Goal: Information Seeking & Learning: Find specific fact

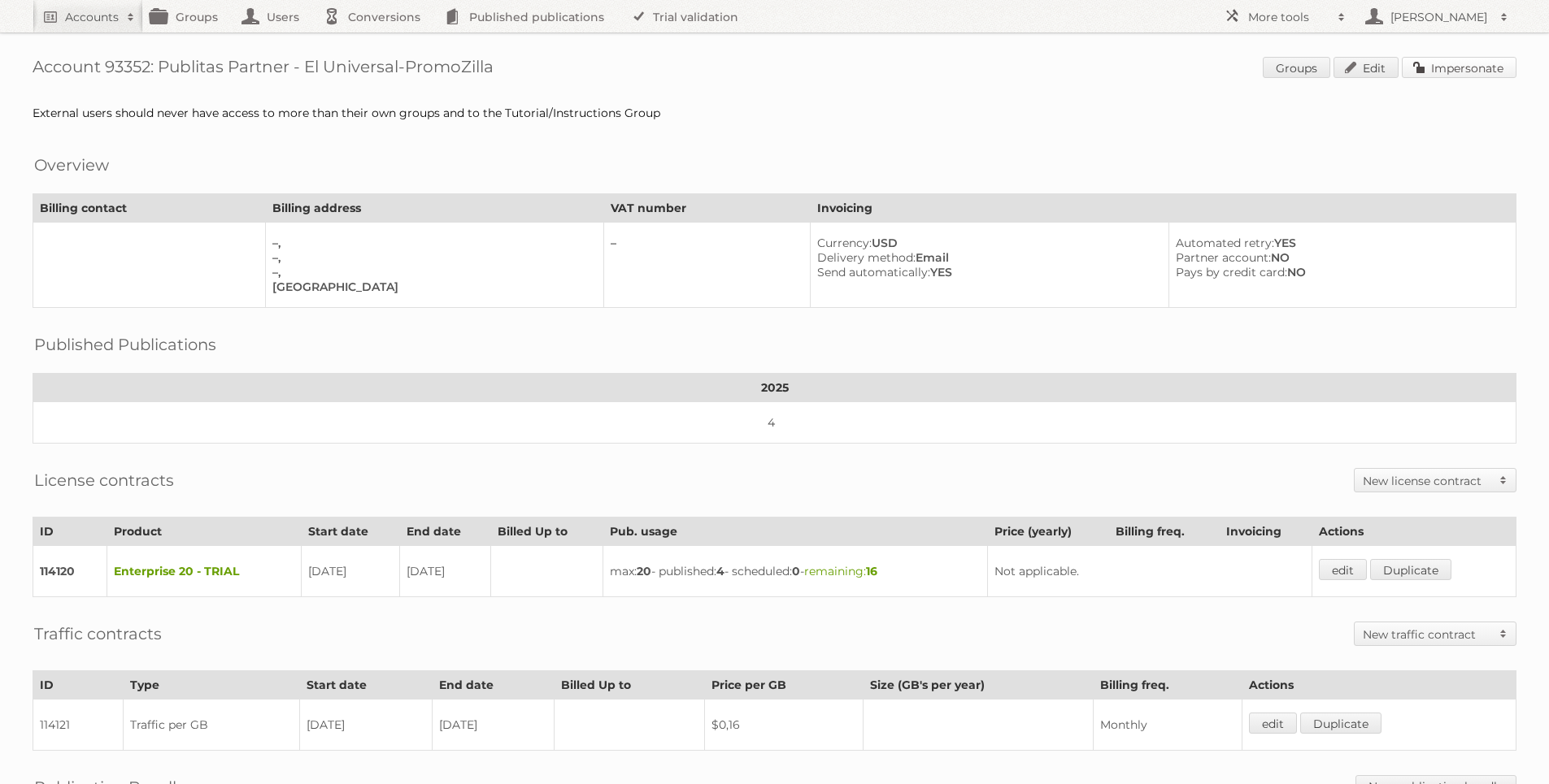
click at [1424, 59] on link "Impersonate" at bounding box center [1458, 67] width 115 height 21
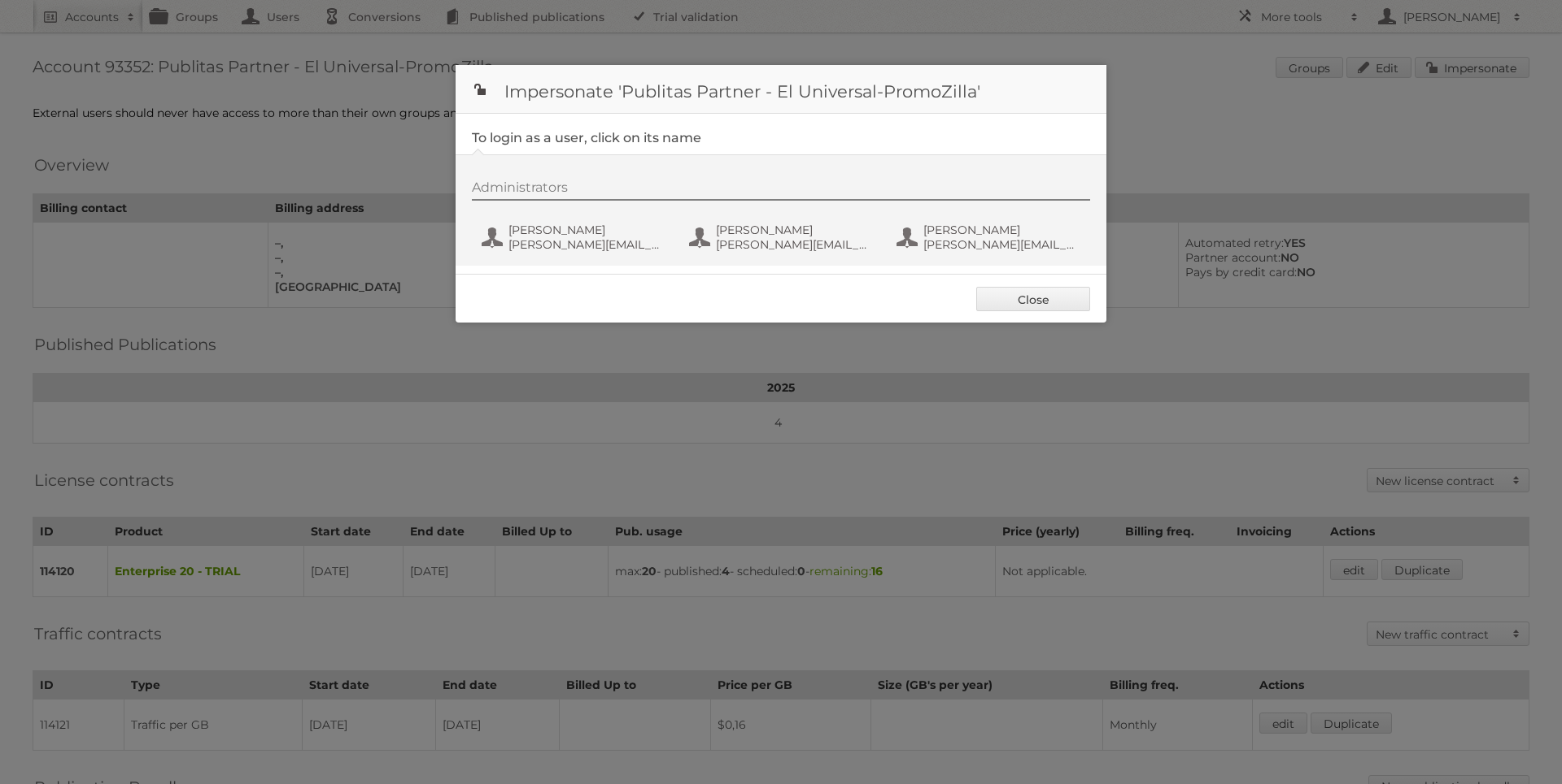
click at [588, 263] on div "Administrators Ignacio Bilmes ignacio+3@publitas.com Iliana Gonzales iliana+3@p…" at bounding box center [781, 210] width 651 height 111
click at [583, 229] on span "Ignacio Bilmes" at bounding box center [587, 230] width 157 height 15
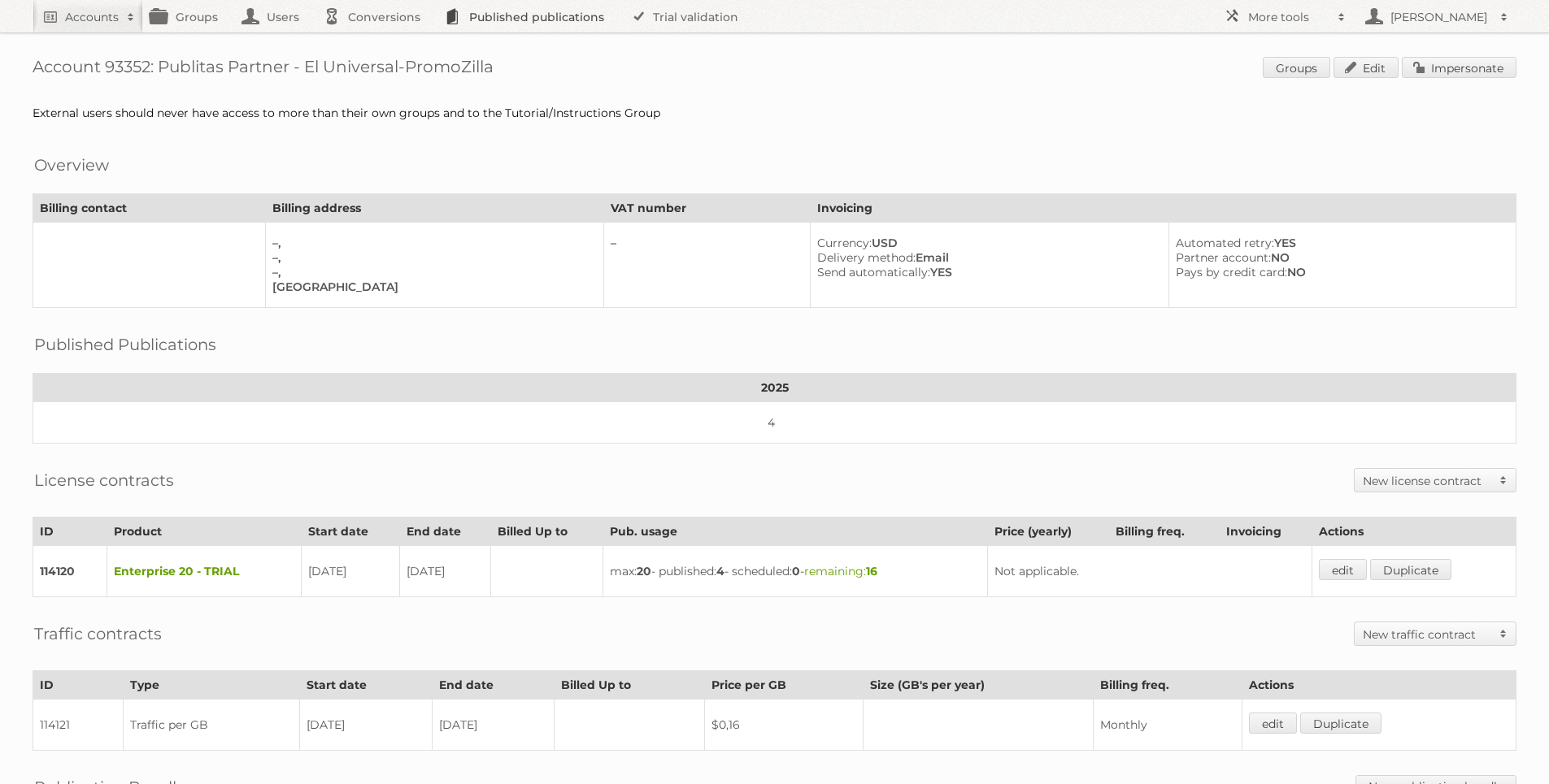
click at [510, 18] on link "Published publications" at bounding box center [528, 16] width 184 height 32
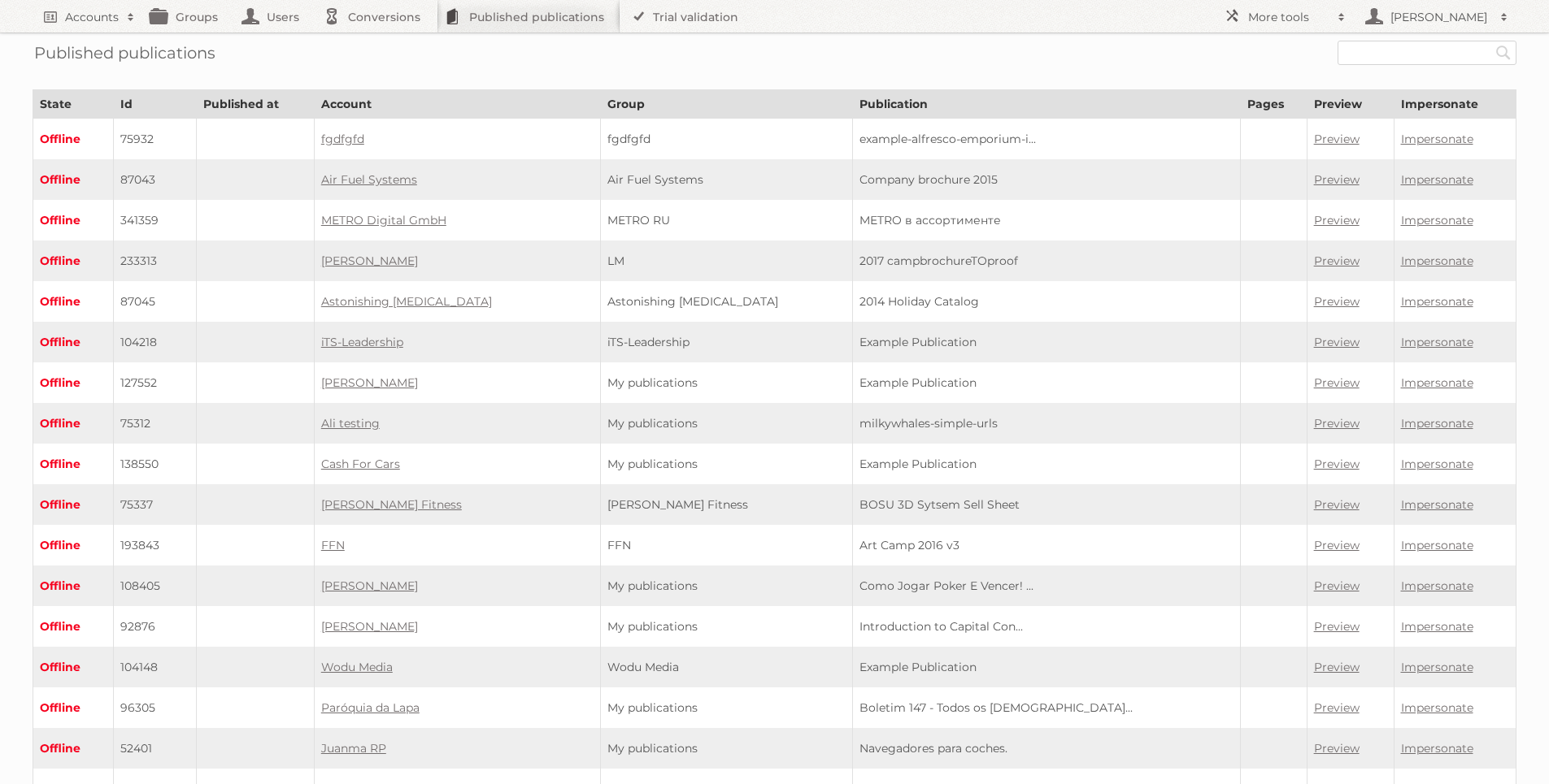
drag, startPoint x: 659, startPoint y: 85, endPoint x: 1166, endPoint y: 62, distance: 507.5
click at [1418, 64] on input "text" at bounding box center [1427, 52] width 179 height 24
paste input "2291495"
type input "2291495"
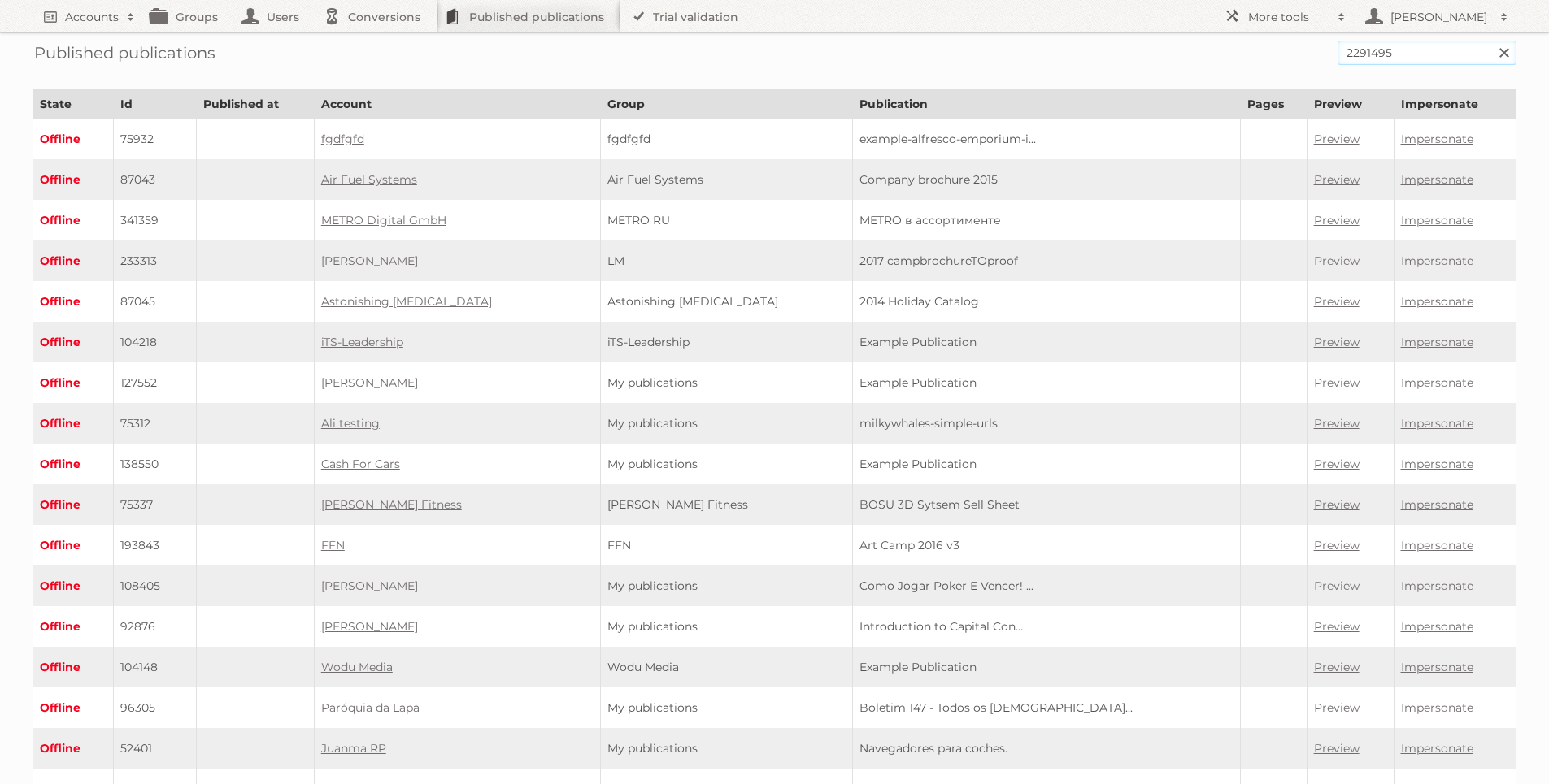
click at [1491, 40] on input "Search" at bounding box center [1504, 52] width 24 height 24
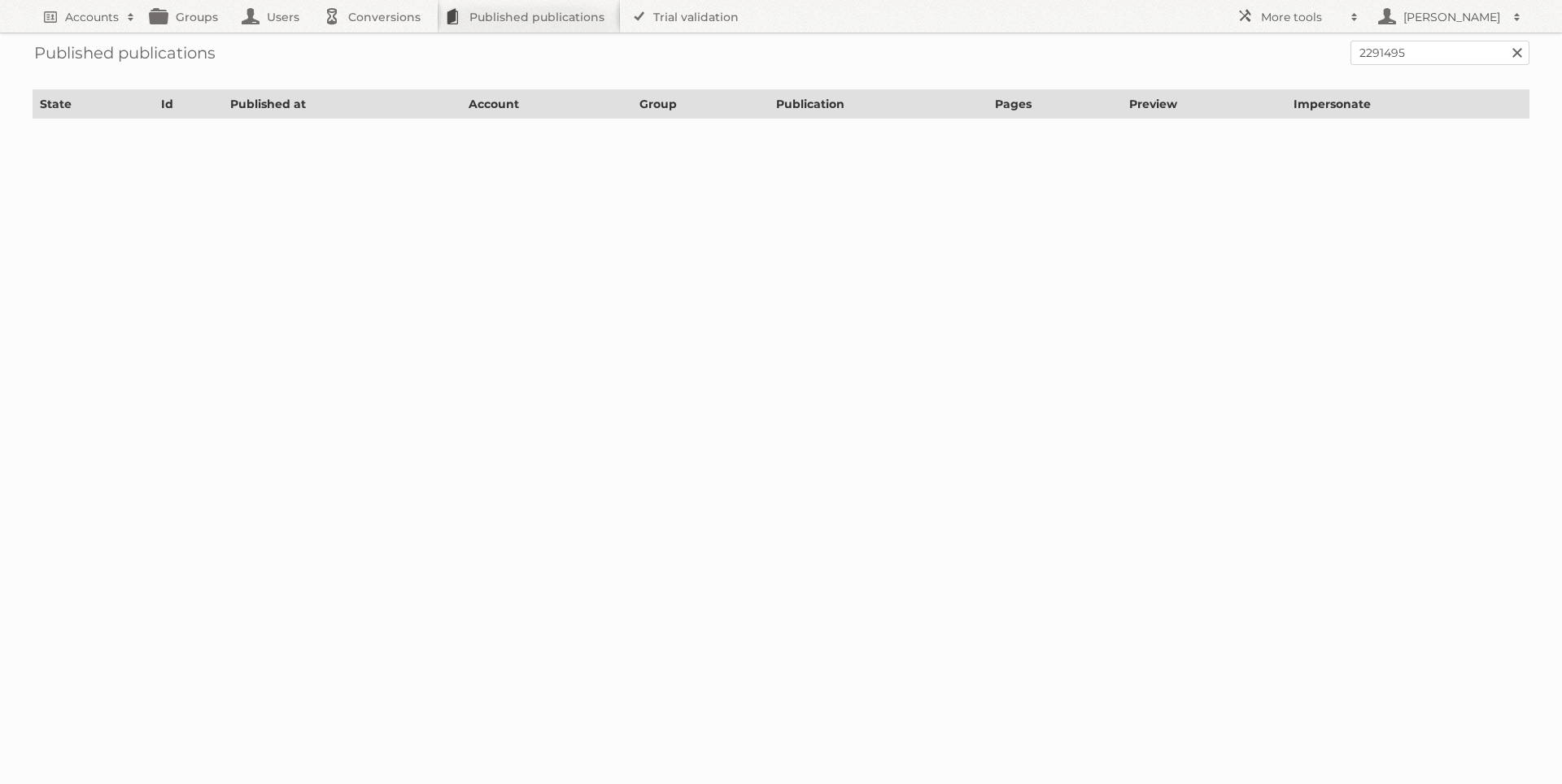
click at [708, 184] on body "Accounts Search Advanced Search Create new account Groups Users Conversions Pub…" at bounding box center [781, 392] width 1562 height 784
drag, startPoint x: 163, startPoint y: 146, endPoint x: 628, endPoint y: 161, distance: 465.2
click at [631, 171] on body "Accounts Search Advanced Search Create new account Groups Users Conversions Pub…" at bounding box center [781, 392] width 1562 height 784
click at [188, 14] on link "Groups" at bounding box center [189, 16] width 91 height 32
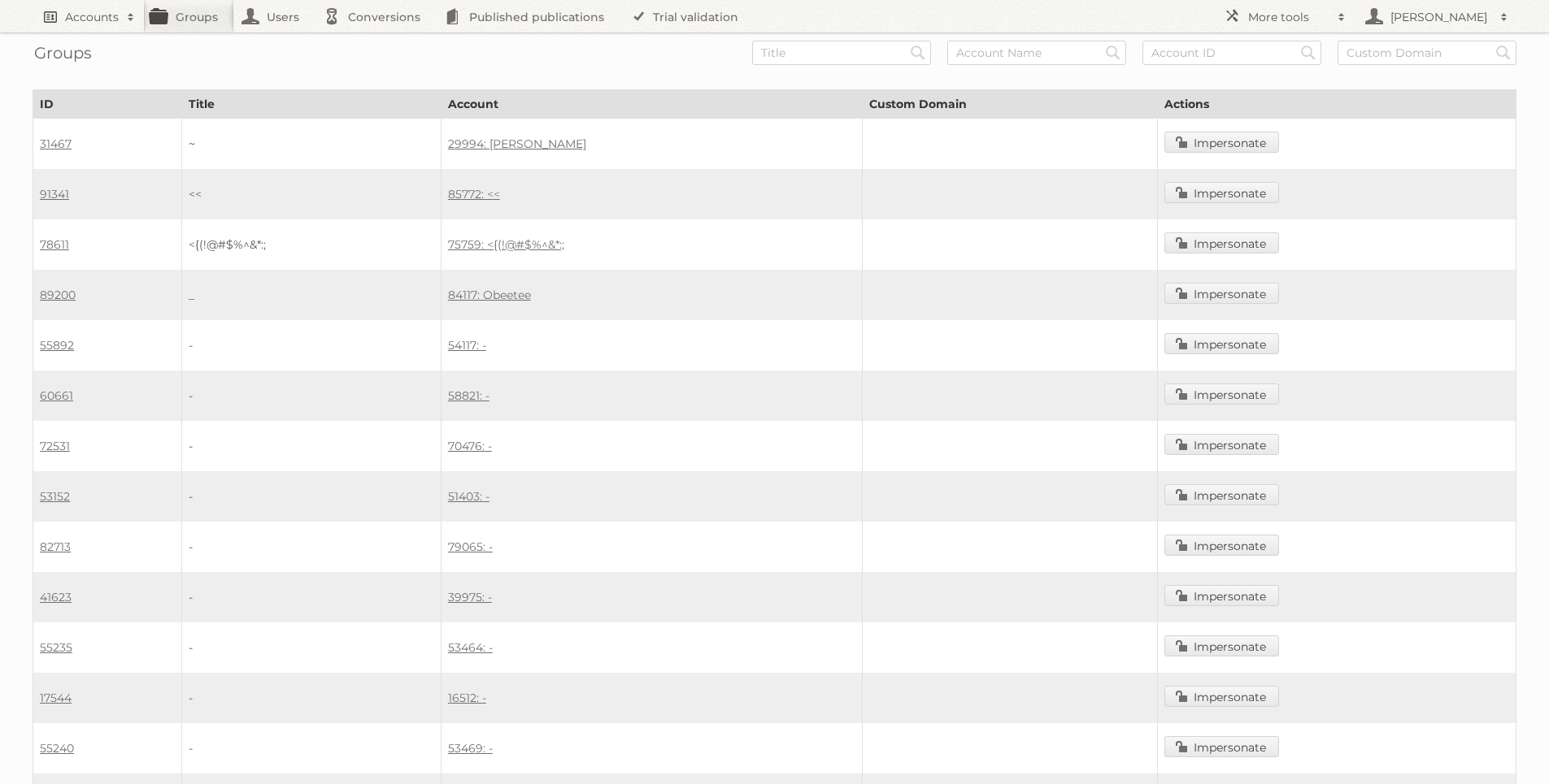
click at [80, 18] on h2 "Accounts" at bounding box center [91, 17] width 53 height 17
type input"] "folders"
click at [375, 41] on input "Search" at bounding box center [387, 53] width 24 height 24
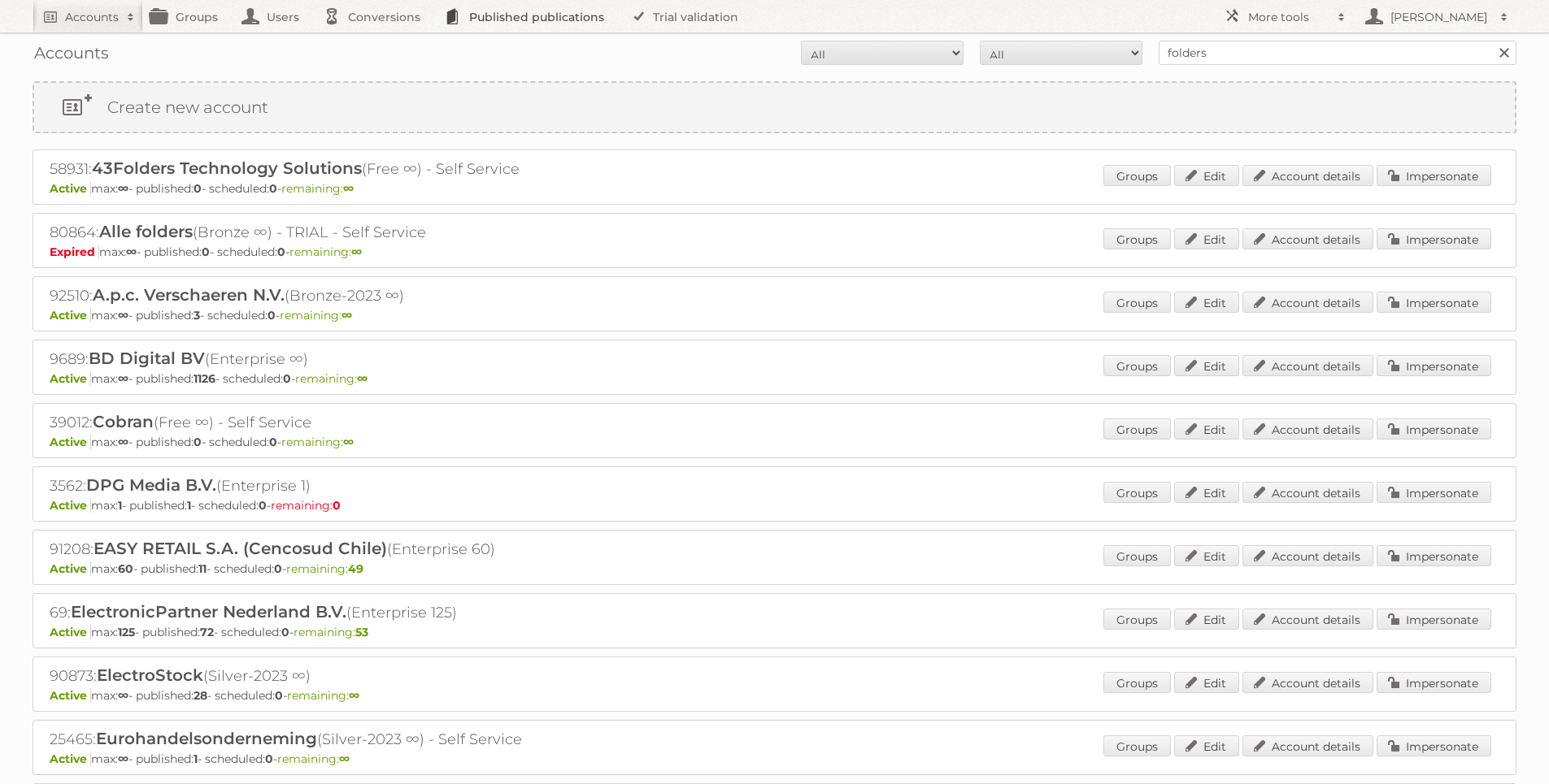
click at [513, 17] on link "Published publications" at bounding box center [528, 16] width 184 height 32
click at [1290, 49] on input "folders" at bounding box center [1337, 52] width 358 height 24
click at [1289, 49] on input "folders" at bounding box center [1337, 52] width 358 height 24
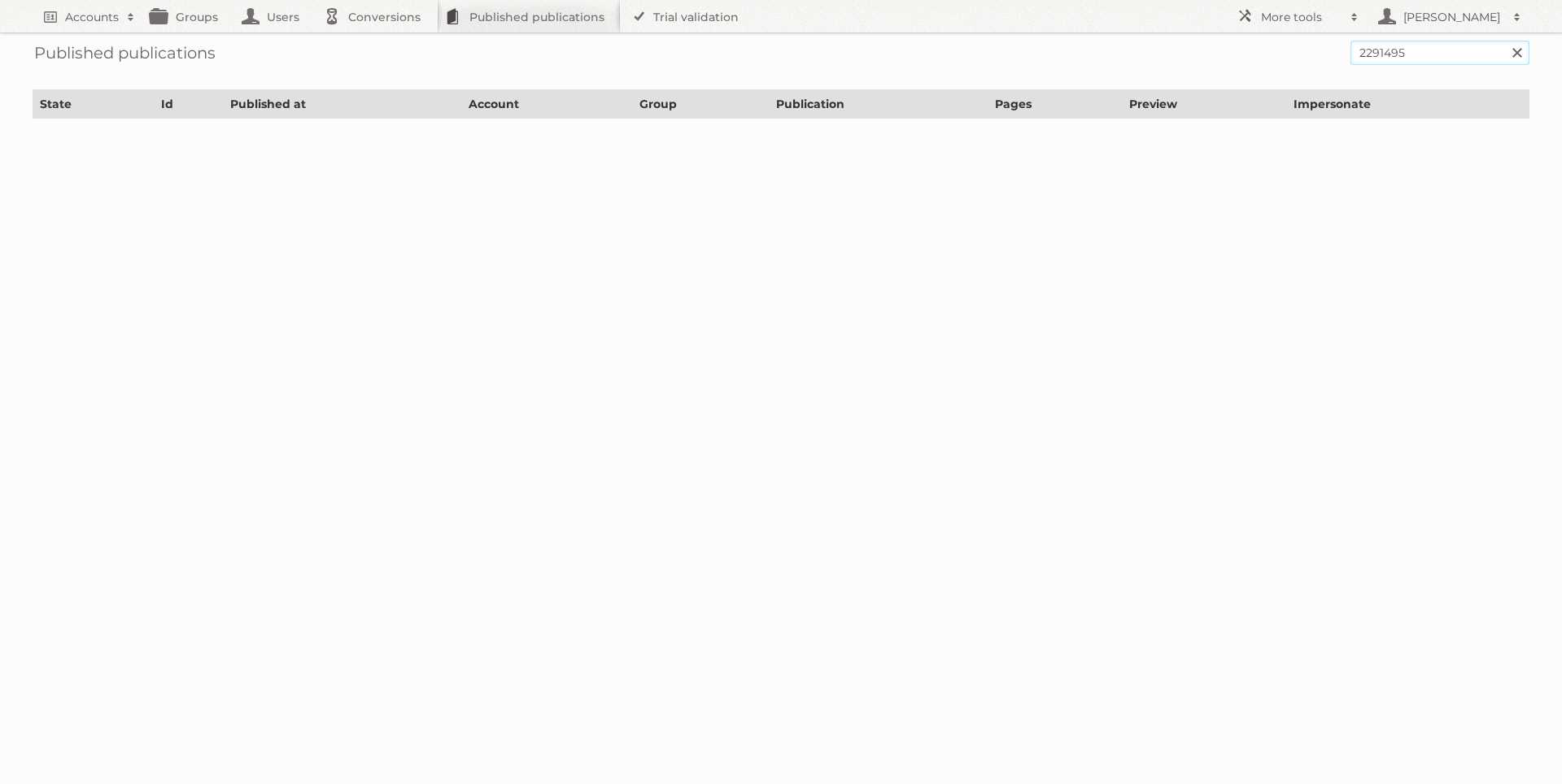
click at [1404, 52] on input "2291495" at bounding box center [1440, 52] width 179 height 24
click at [1403, 52] on input "2291495" at bounding box center [1440, 52] width 179 height 24
paste input "[DOMAIN_NAME] week 24 2025 Always on"
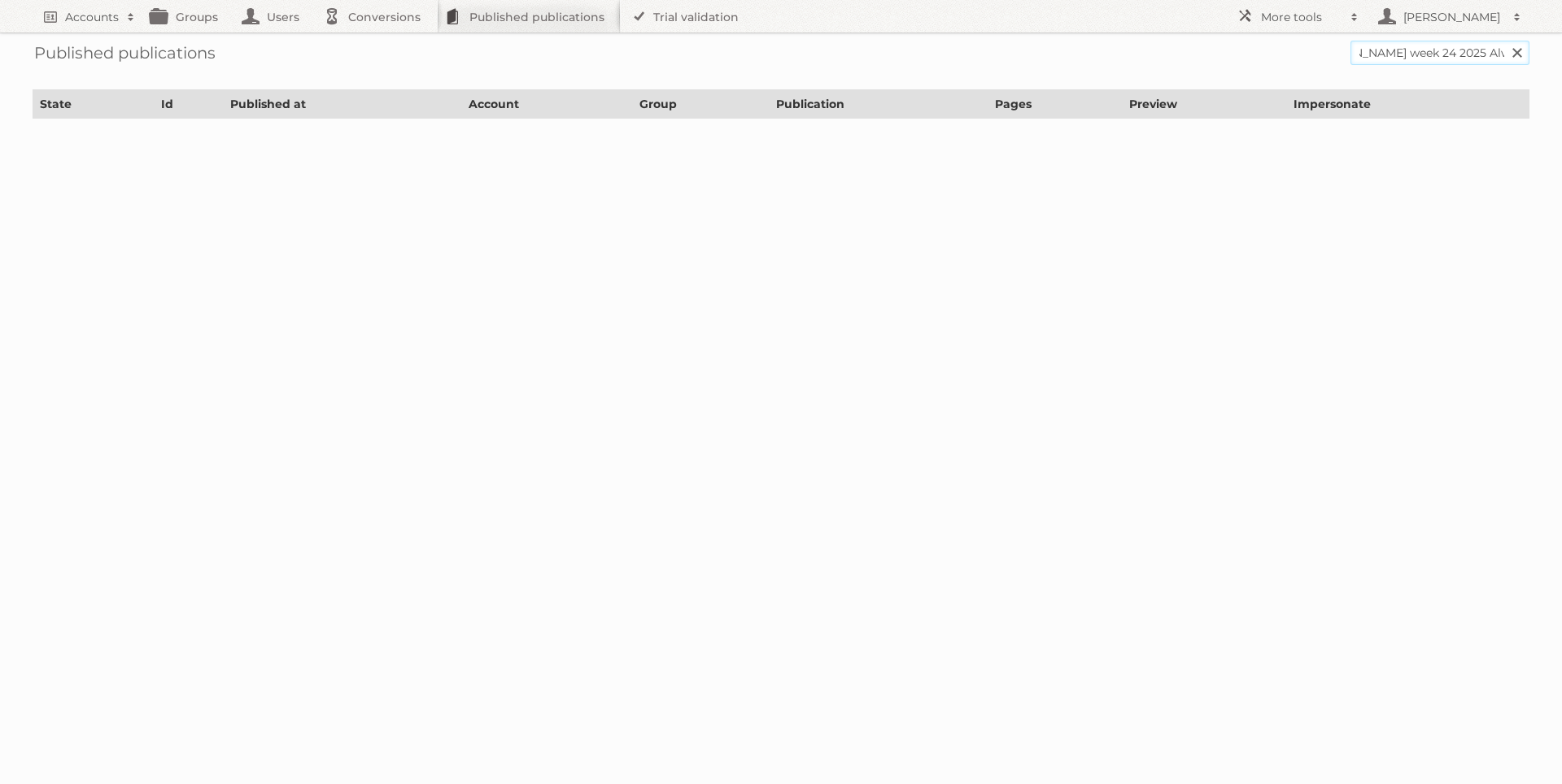
type input "[DOMAIN_NAME] week 24 2025 Always on"
click at [1504, 40] on input "Search" at bounding box center [1517, 52] width 24 height 24
click at [959, 236] on body "Accounts Search Advanced Search Create new account Groups Users Conversions Pub…" at bounding box center [781, 392] width 1562 height 784
drag, startPoint x: 1419, startPoint y: 54, endPoint x: 1479, endPoint y: 165, distance: 126.2
click at [1479, 165] on body "Accounts Search Advanced Search Create new account Groups Users Conversions Pub…" at bounding box center [781, 392] width 1562 height 784
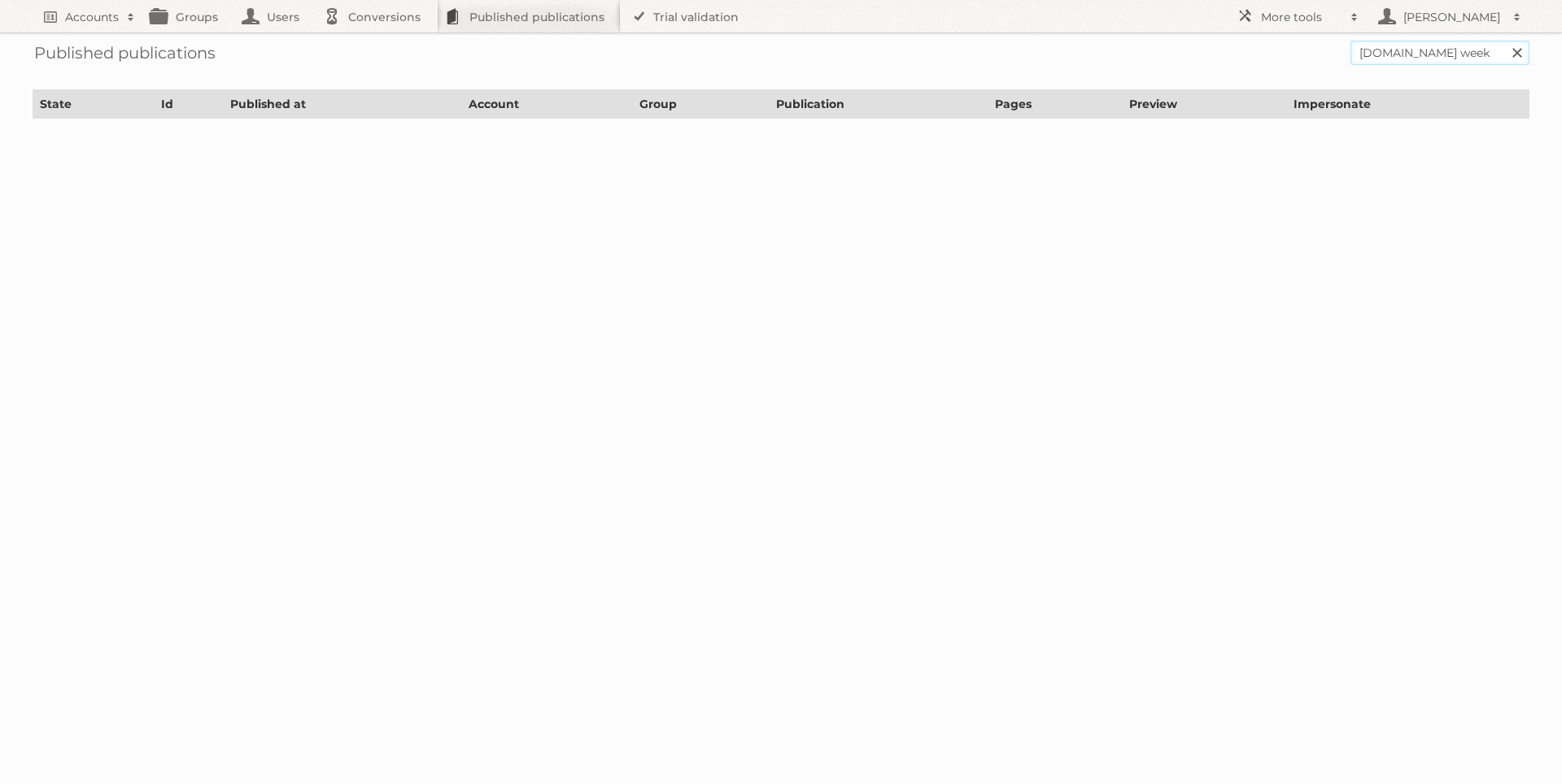
type input "Folders.nl week"
click at [1504, 40] on input "Search" at bounding box center [1517, 52] width 24 height 24
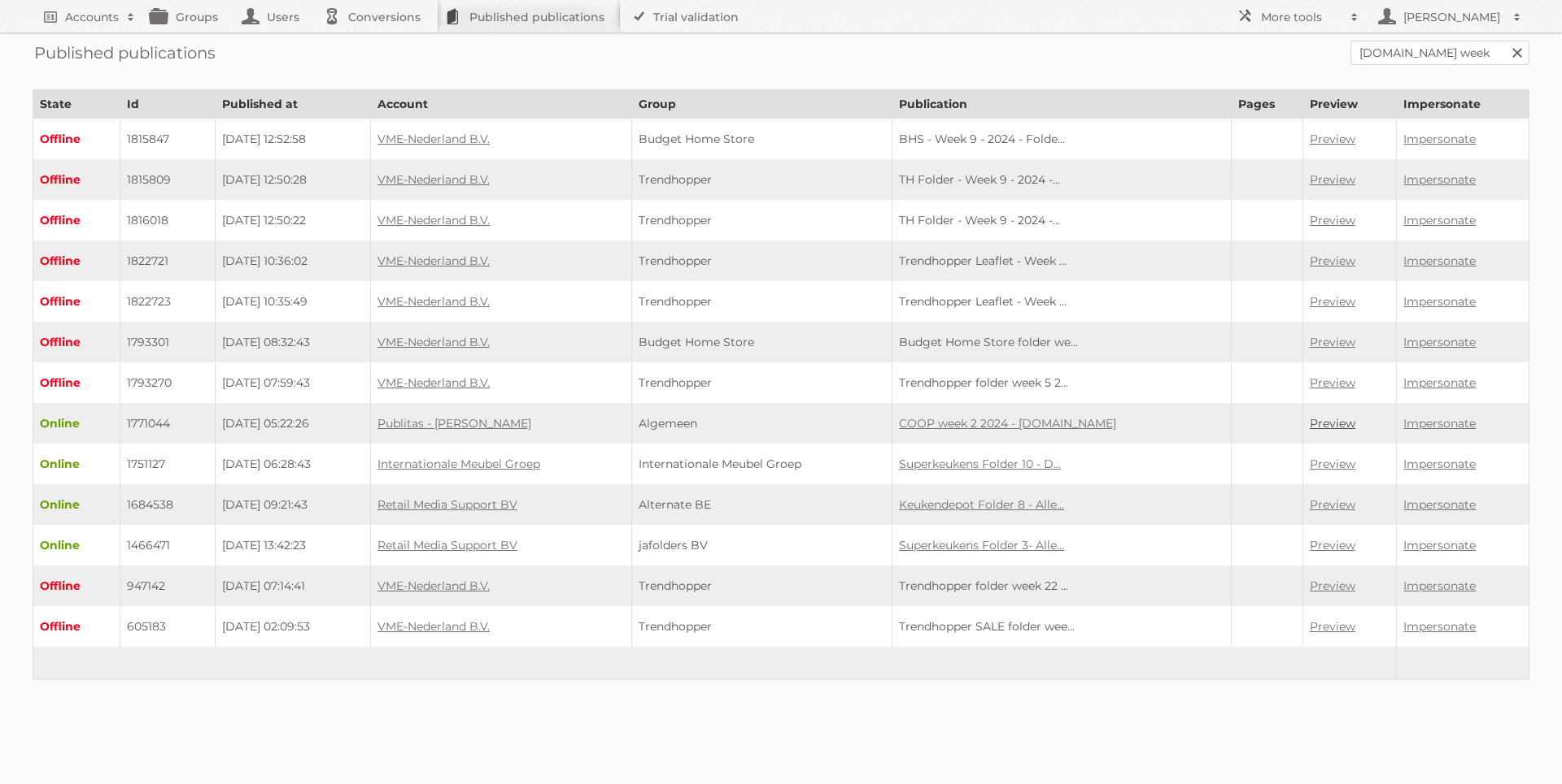
click at [1318, 420] on link "Preview" at bounding box center [1332, 423] width 45 height 15
drag, startPoint x: 1416, startPoint y: 57, endPoint x: 1459, endPoint y: 60, distance: 43.1
click at [1459, 60] on input "[DOMAIN_NAME] week" at bounding box center [1440, 52] width 179 height 24
type input "[DOMAIN_NAME]"
click at [1504, 40] on input "Search" at bounding box center [1517, 52] width 24 height 24
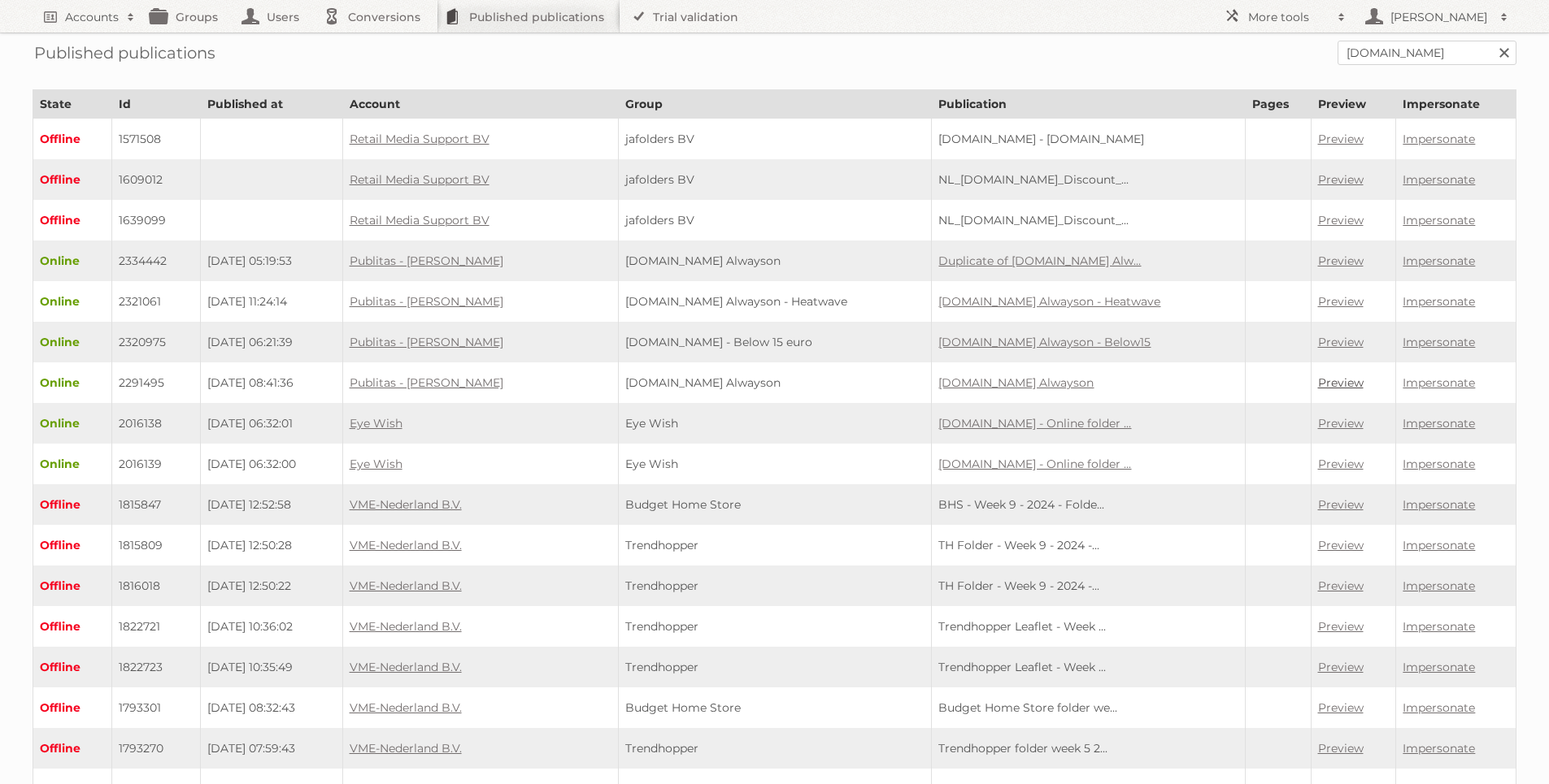
click at [1318, 376] on link "Preview" at bounding box center [1340, 383] width 45 height 15
click at [154, 372] on td "2291495" at bounding box center [156, 383] width 88 height 40
drag, startPoint x: 293, startPoint y: 381, endPoint x: 327, endPoint y: 376, distance: 34.4
click at [293, 381] on span "[DATE] 08:41:36" at bounding box center [250, 383] width 87 height 15
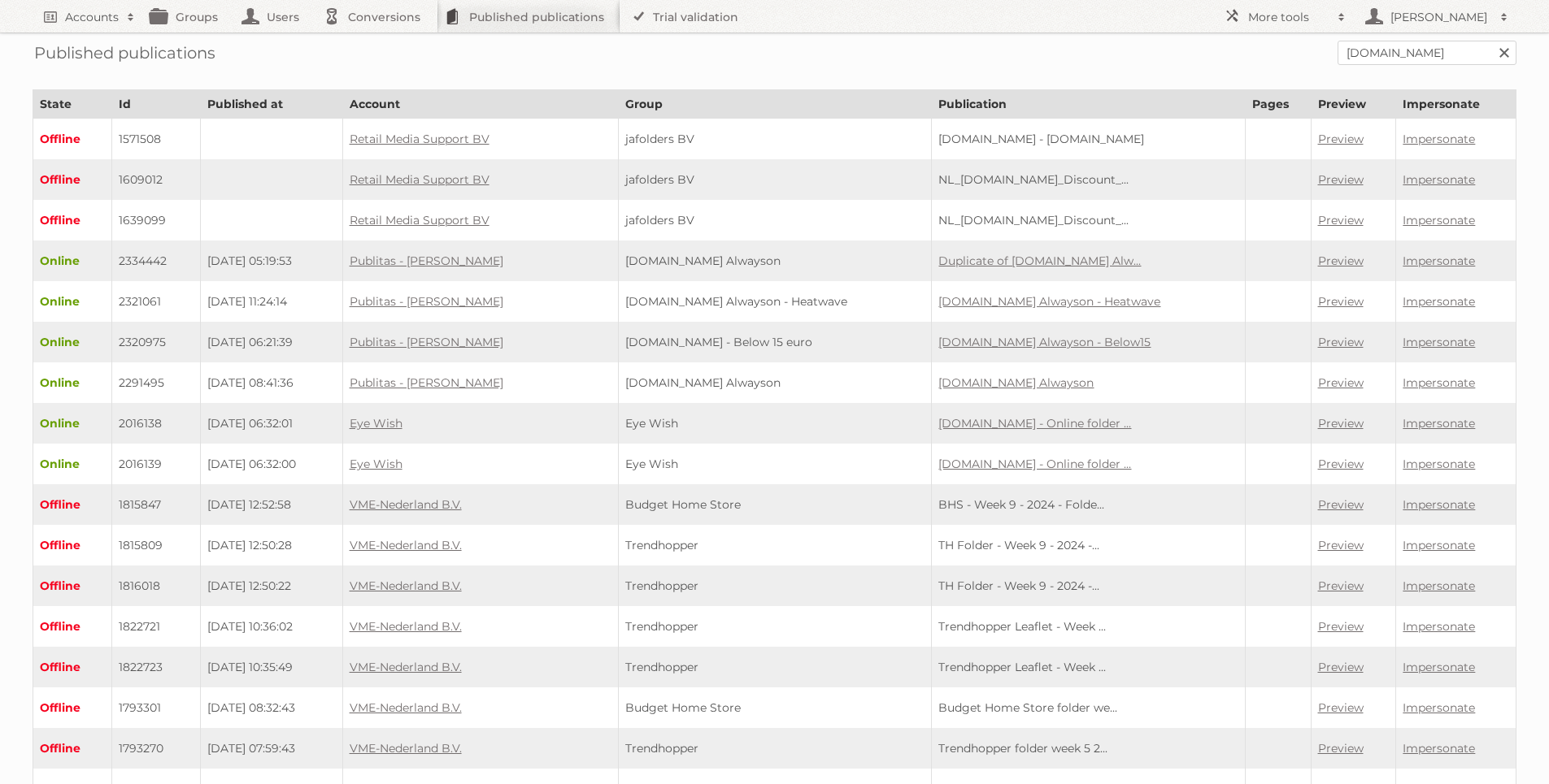
click at [233, 385] on td "[DATE] 08:41:36" at bounding box center [271, 383] width 142 height 40
drag, startPoint x: 41, startPoint y: 378, endPoint x: 1500, endPoint y: 371, distance: 1459.0
click at [1500, 371] on tr "Online 2291495 [DATE] 08:41:36 Publitas - [PERSON_NAME] [DOMAIN_NAME] Alwayson …" at bounding box center [774, 383] width 1483 height 40
copy tr "Online 2291495 [DATE] 08:41:36 Publitas - [PERSON_NAME] [DOMAIN_NAME] Alwayson …"
click at [740, 371] on td "[DOMAIN_NAME] Alwayson" at bounding box center [774, 383] width 314 height 40
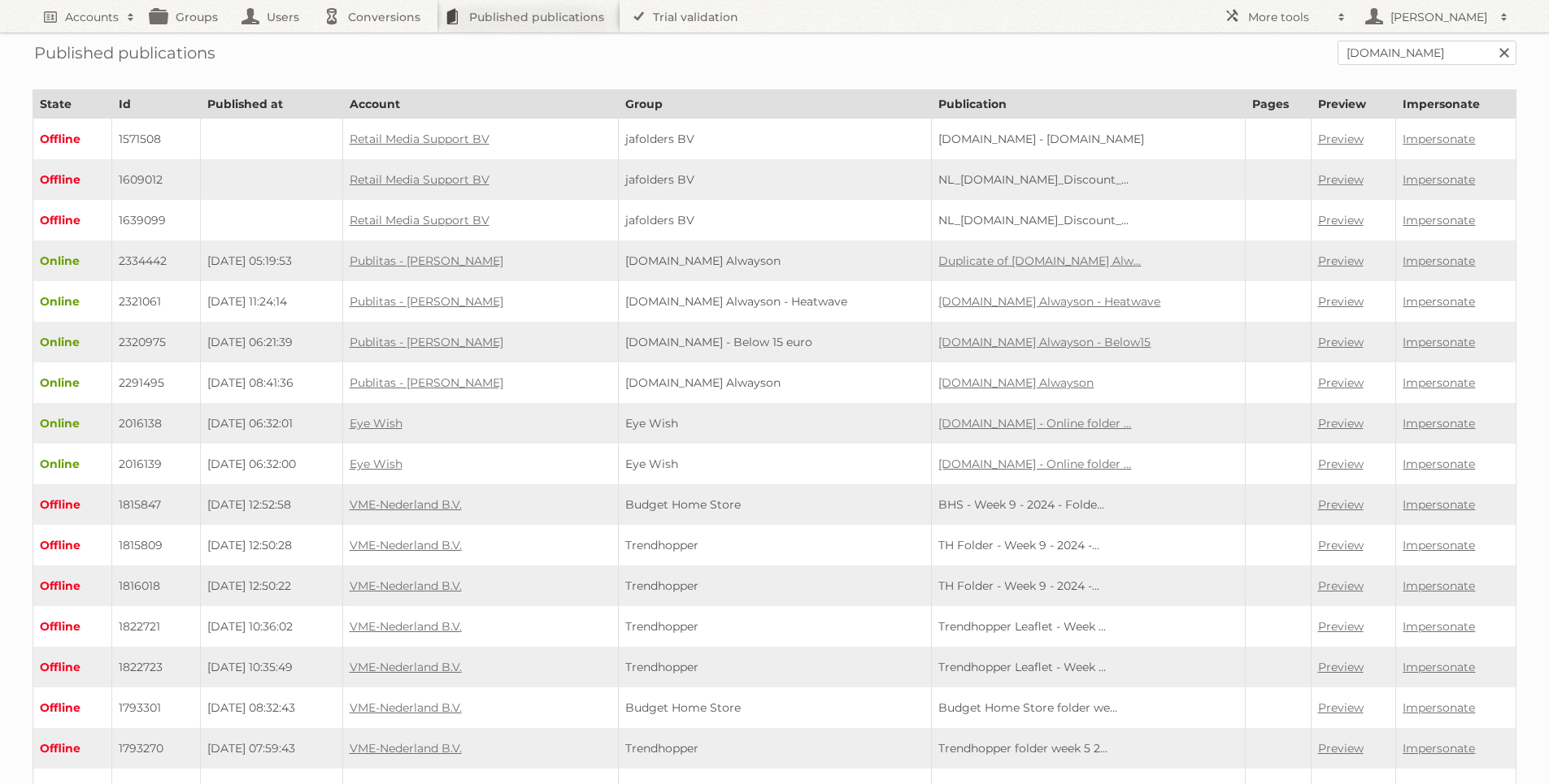
click at [740, 371] on td "[DOMAIN_NAME] Alwayson" at bounding box center [774, 383] width 314 height 40
click at [738, 371] on td "[DOMAIN_NAME] Alwayson" at bounding box center [774, 383] width 314 height 40
click at [737, 372] on td "[DOMAIN_NAME] Alwayson" at bounding box center [774, 383] width 314 height 40
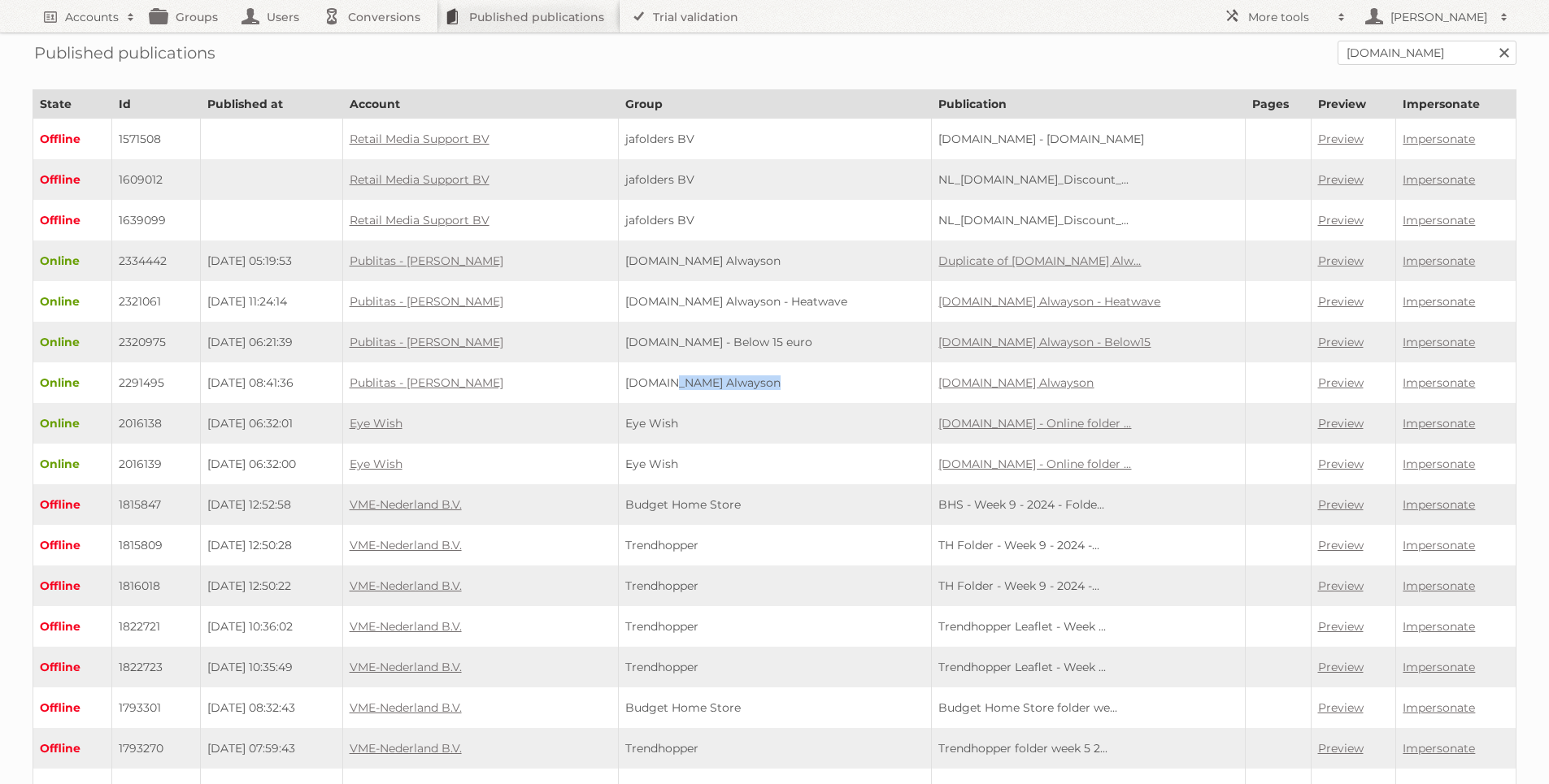
copy tr "[DOMAIN_NAME] Alwayson"
